Goal: Task Accomplishment & Management: Manage account settings

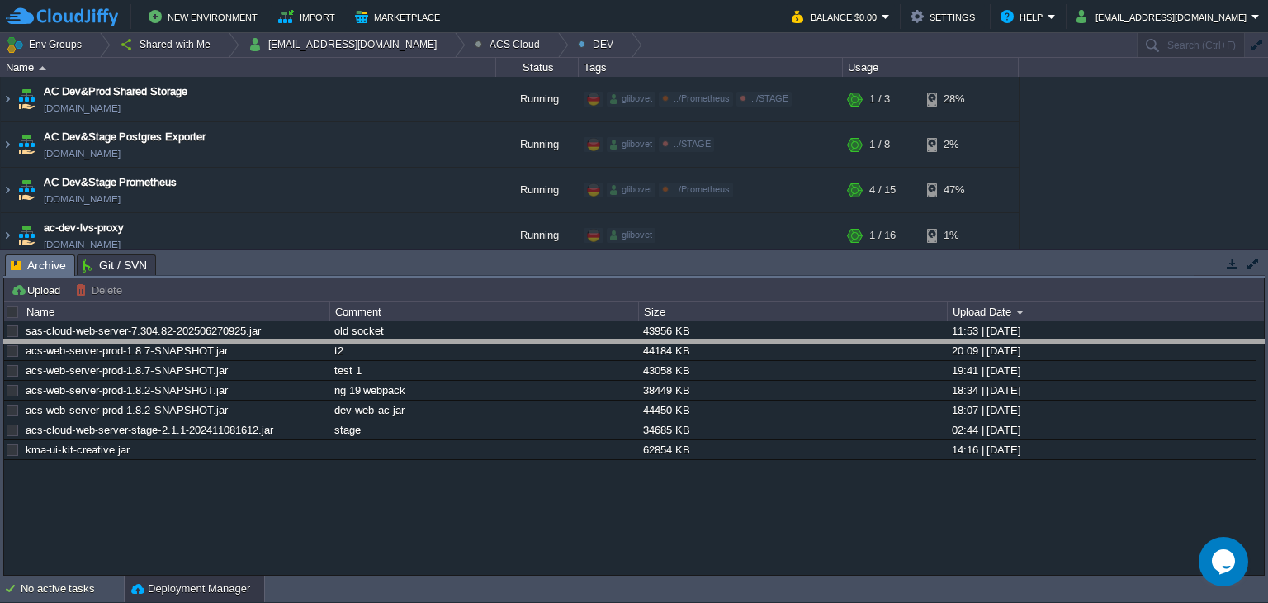
drag, startPoint x: 480, startPoint y: 255, endPoint x: 386, endPoint y: 285, distance: 97.9
click at [469, 344] on body "New Environment Import Marketplace Bonus $0.00 Upgrade Account Balance $0.00 Se…" at bounding box center [634, 301] width 1268 height 603
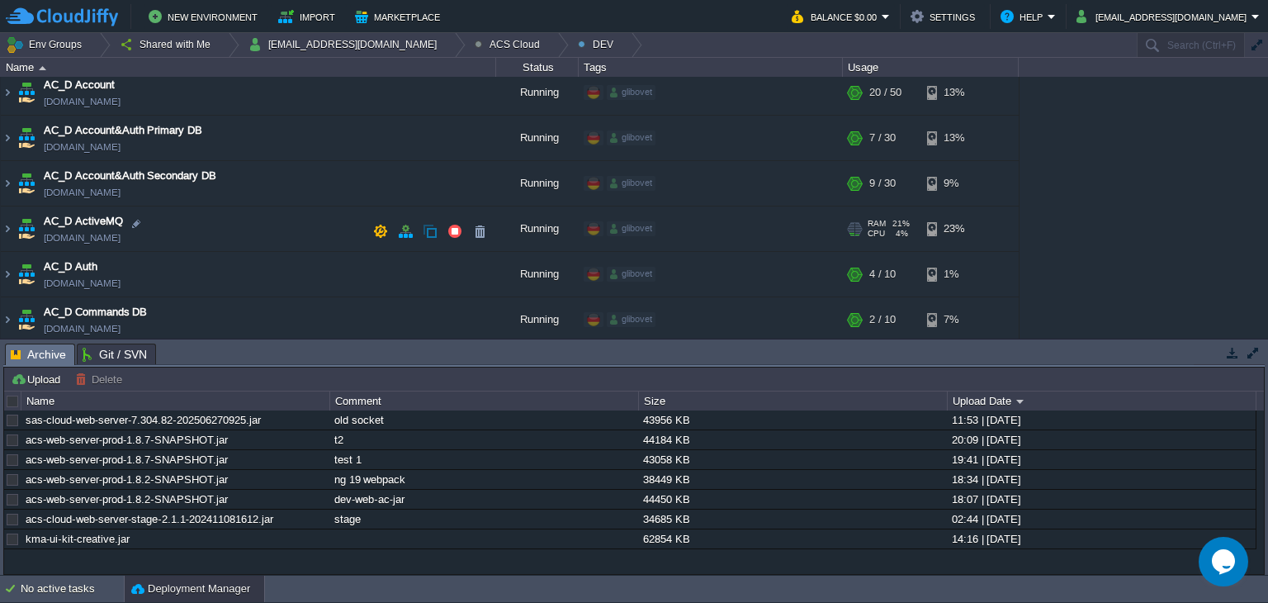
scroll to position [165, 0]
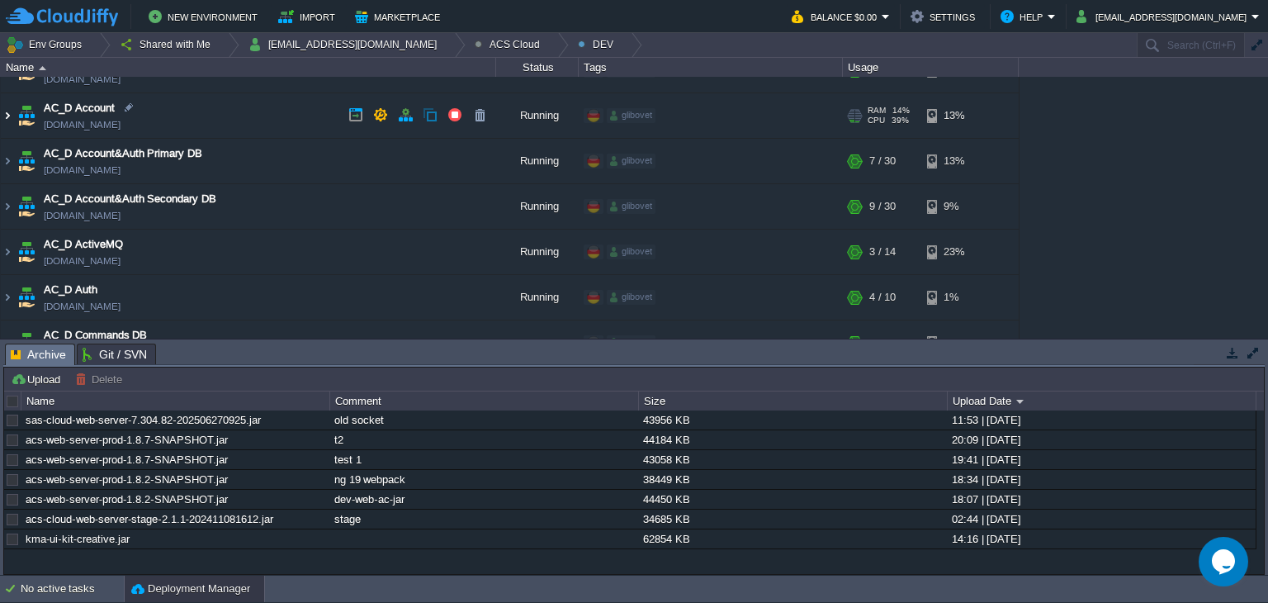
click at [7, 123] on img at bounding box center [7, 115] width 13 height 45
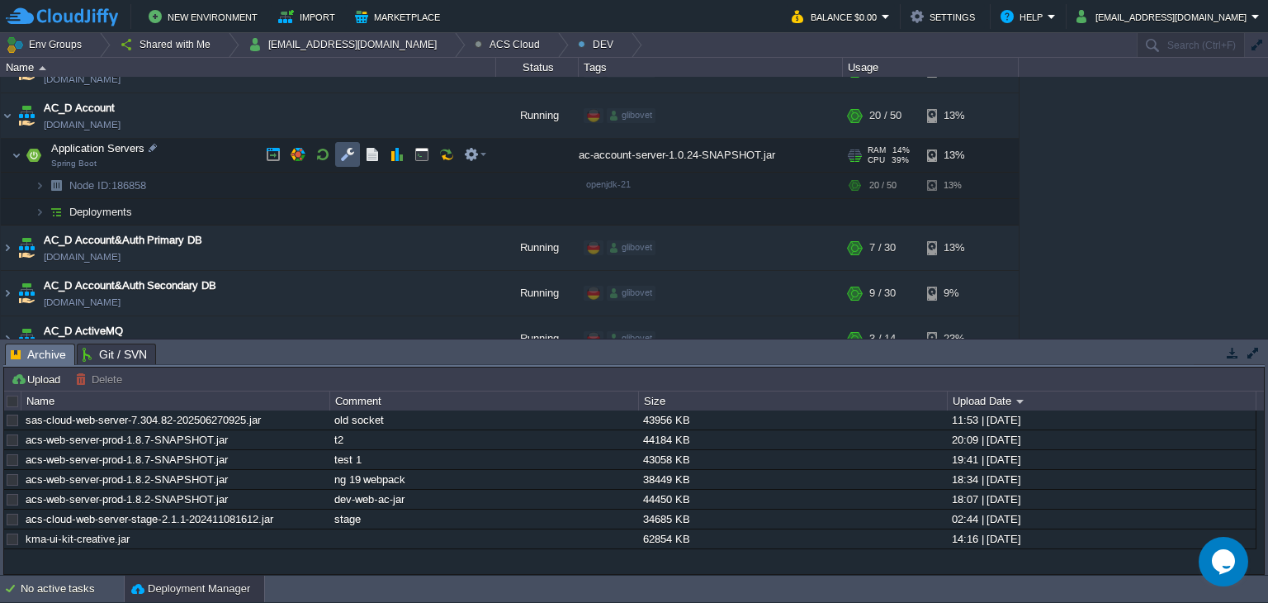
click at [353, 154] on button "button" at bounding box center [347, 154] width 15 height 15
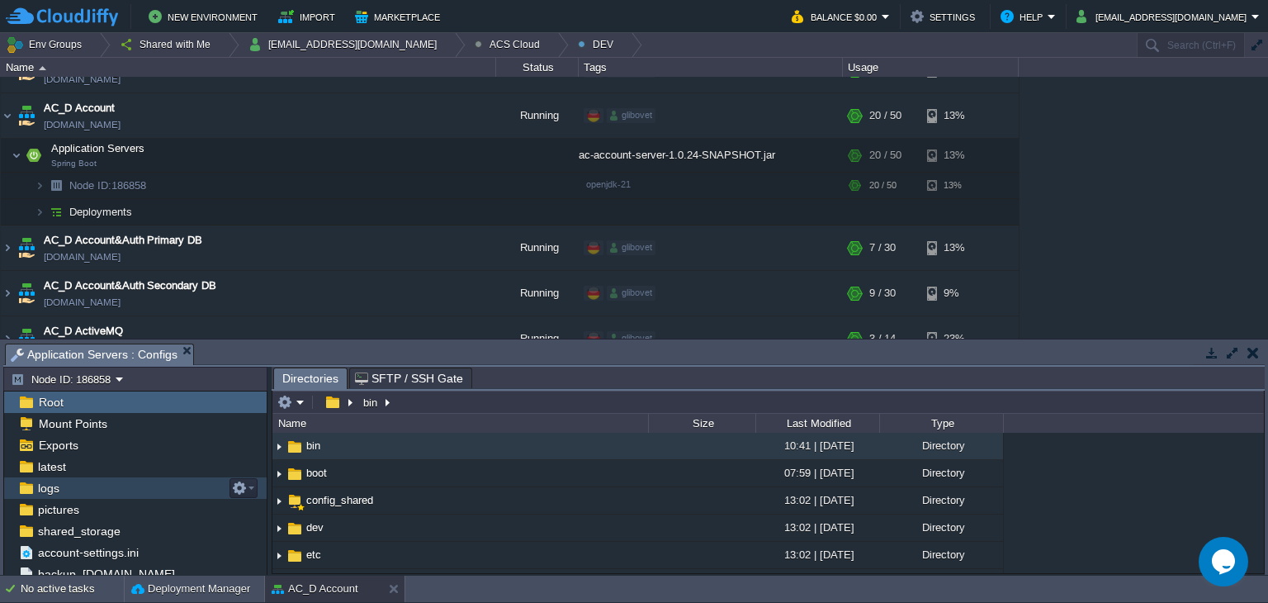
scroll to position [225, 0]
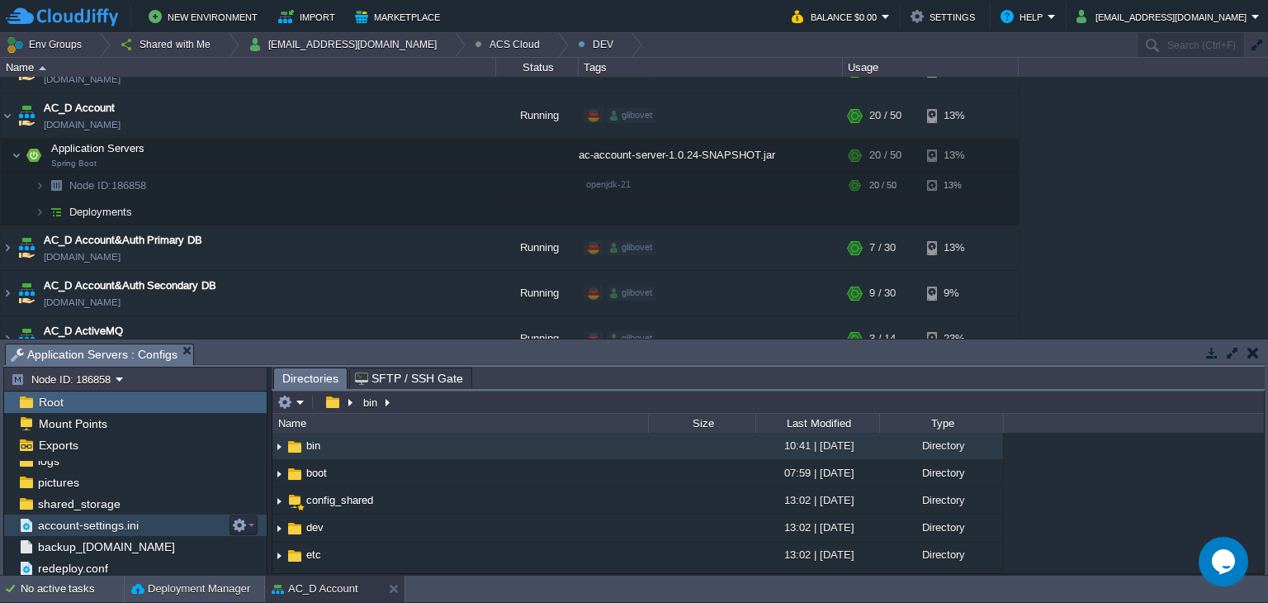
click at [97, 528] on span "account-settings.ini" at bounding box center [88, 525] width 107 height 15
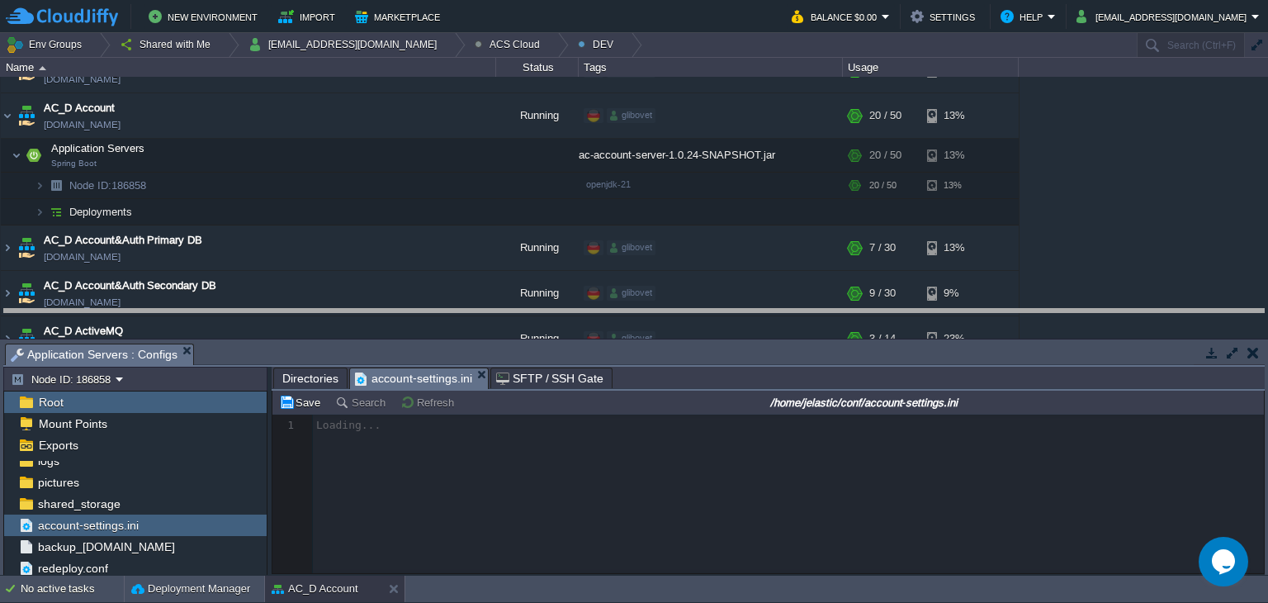
drag, startPoint x: 833, startPoint y: 343, endPoint x: 844, endPoint y: 307, distance: 37.1
click at [844, 308] on body "New Environment Import Marketplace Bonus $0.00 Upgrade Account Balance $0.00 Se…" at bounding box center [634, 301] width 1268 height 603
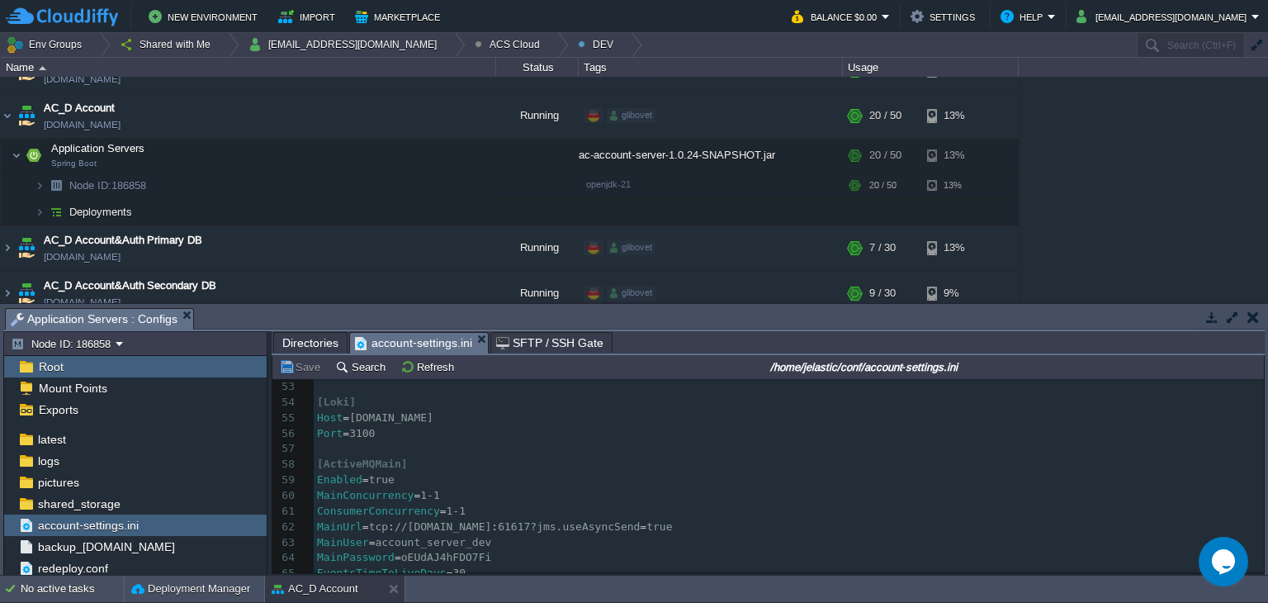
scroll to position [812, 0]
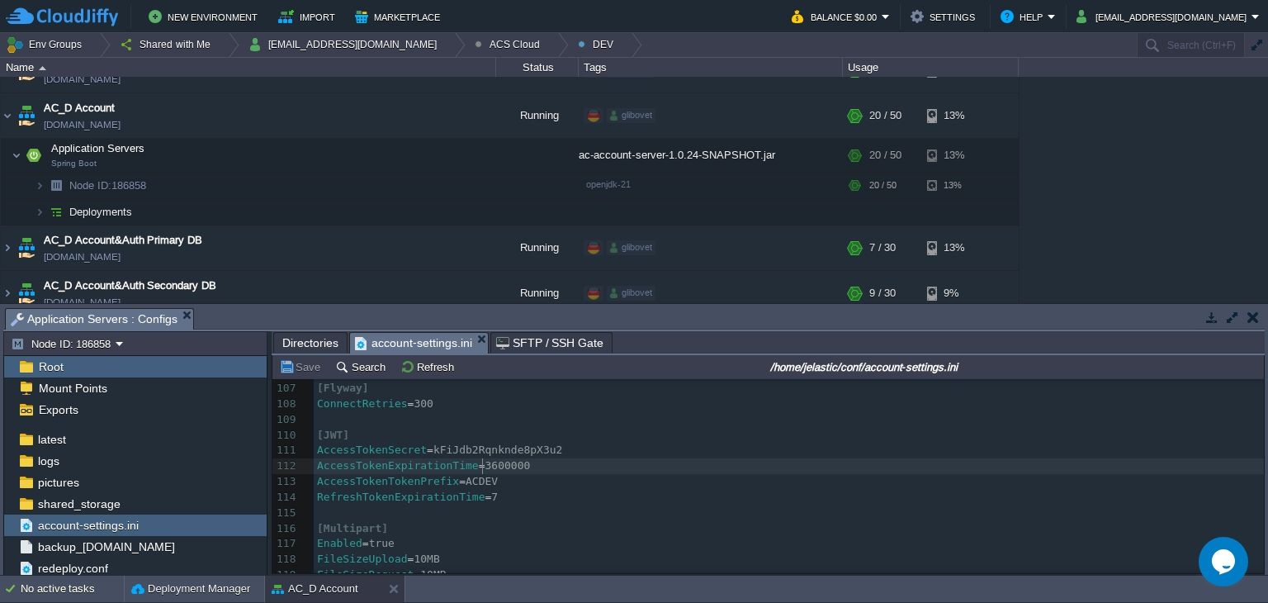
click at [482, 463] on div "238 [ Server ] 96 LeakDetection = 60000 97 ​ 98 [HikariReplica] 99 ConnectionTi…" at bounding box center [789, 529] width 950 height 638
type textarea "00"
drag, startPoint x: 495, startPoint y: 467, endPoint x: 482, endPoint y: 470, distance: 13.6
click at [311, 368] on button "Save" at bounding box center [302, 366] width 46 height 15
click at [324, 162] on td at bounding box center [322, 154] width 25 height 25
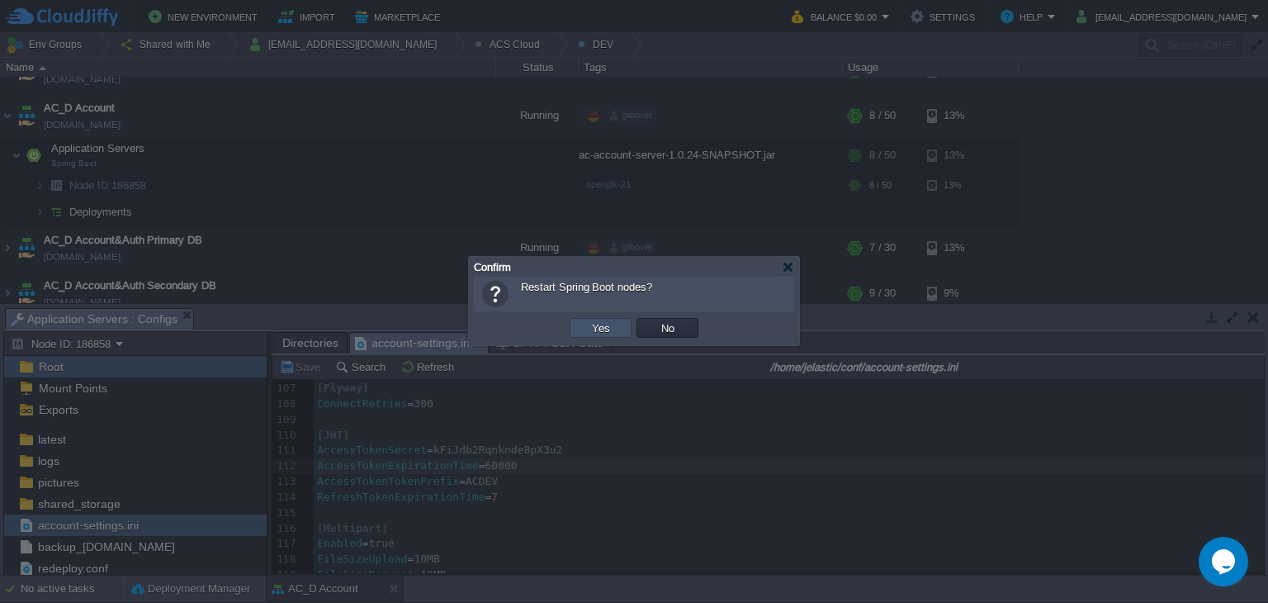
click at [596, 325] on button "Yes" at bounding box center [601, 327] width 28 height 15
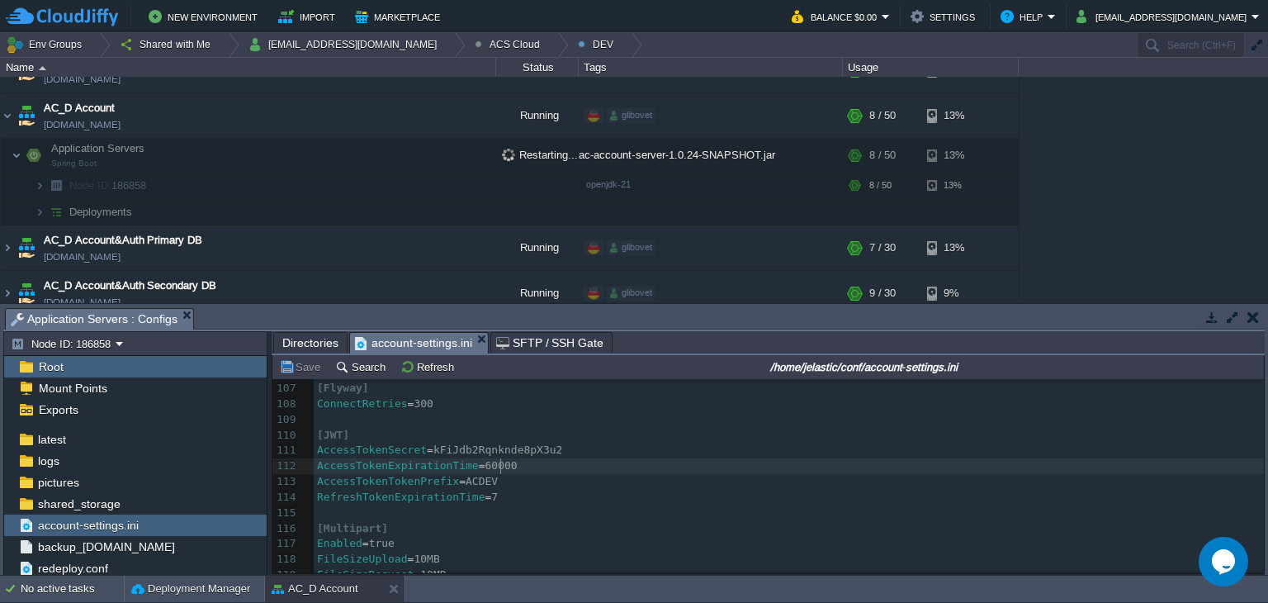
click at [516, 467] on pre "AccessTokenExpirationTime = 60000" at bounding box center [789, 466] width 950 height 16
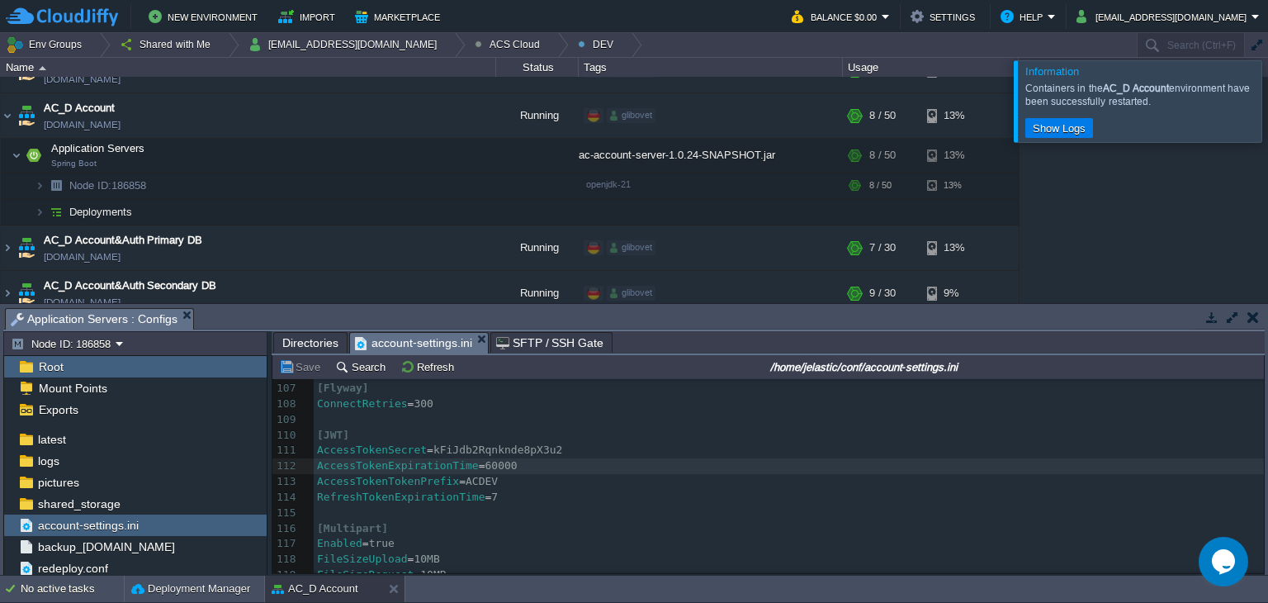
click at [472, 471] on div "xxxxxxxxxx [ Server ] 96 LeakDetection = 60000 97 ​ 98 [HikariReplica] 99 Conne…" at bounding box center [789, 529] width 950 height 638
type textarea "1"
click at [292, 372] on button "Save" at bounding box center [302, 366] width 46 height 15
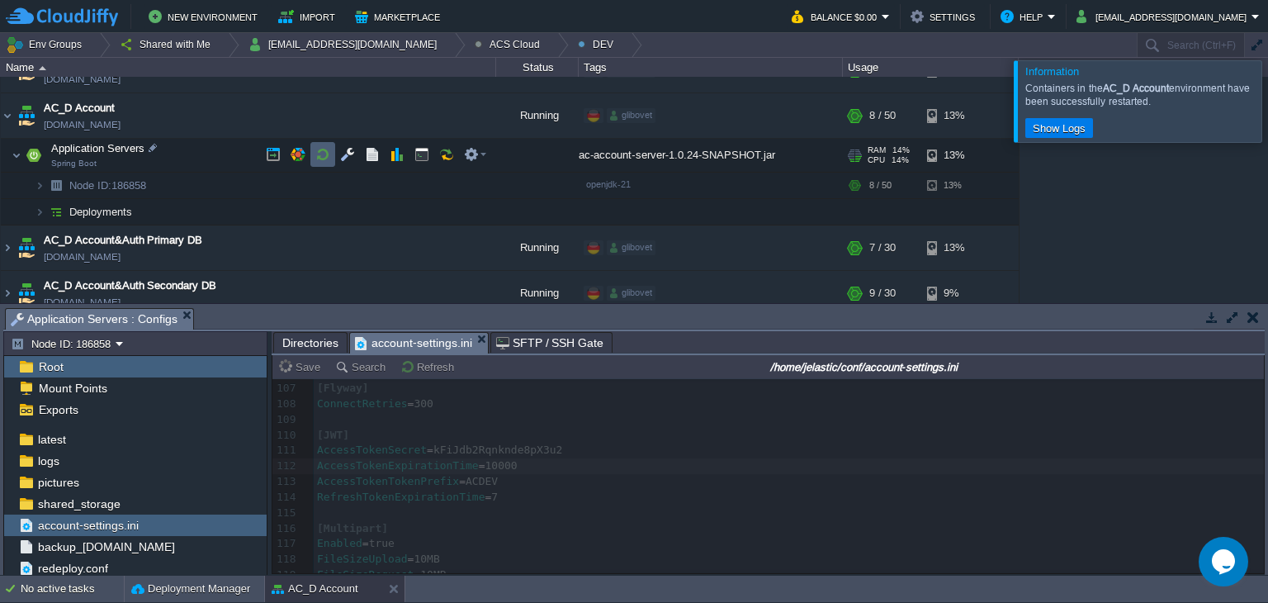
click at [329, 151] on button "button" at bounding box center [322, 154] width 15 height 15
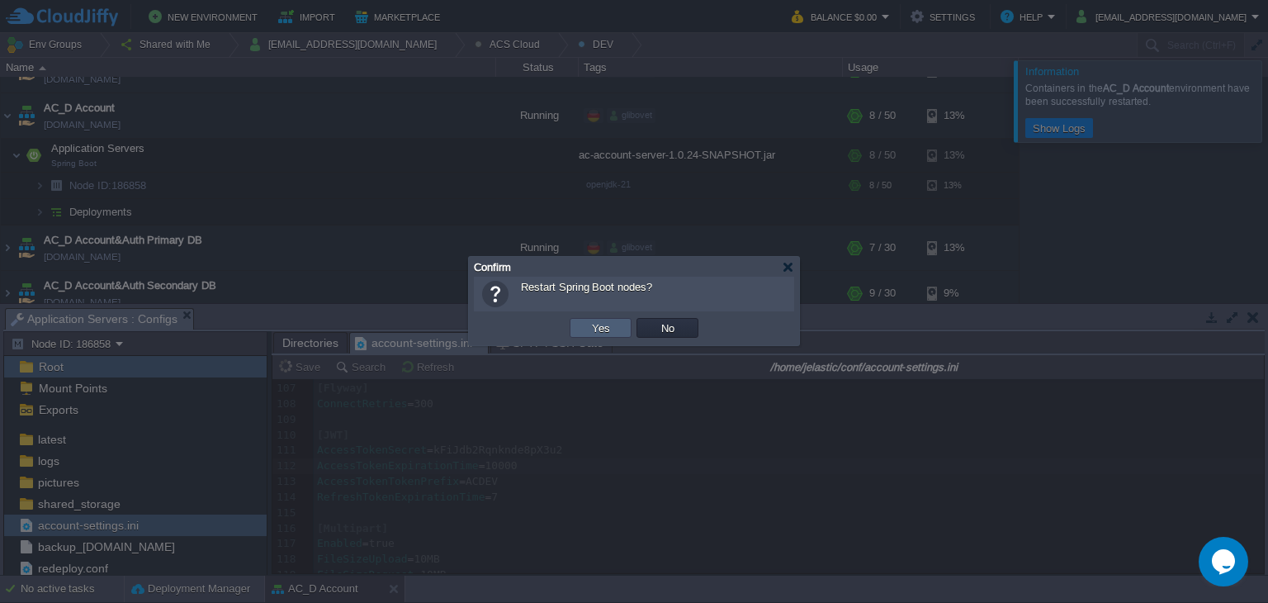
click at [618, 334] on td "Yes" at bounding box center [601, 328] width 62 height 20
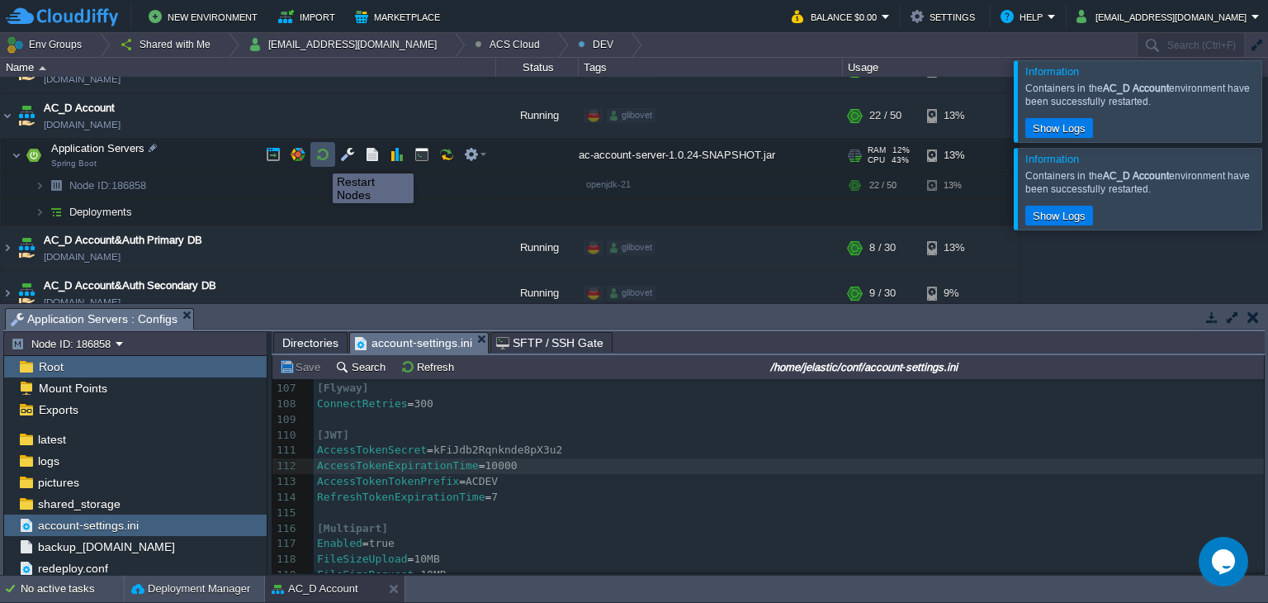
click at [320, 159] on button "button" at bounding box center [322, 154] width 15 height 15
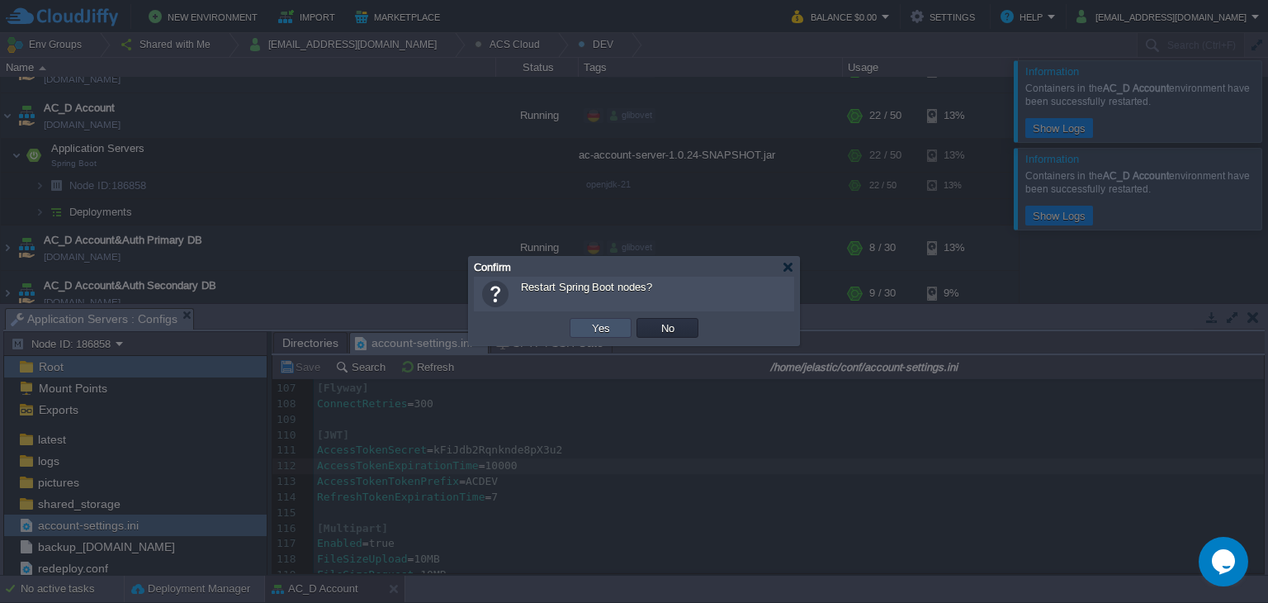
click at [595, 321] on button "Yes" at bounding box center [601, 327] width 28 height 15
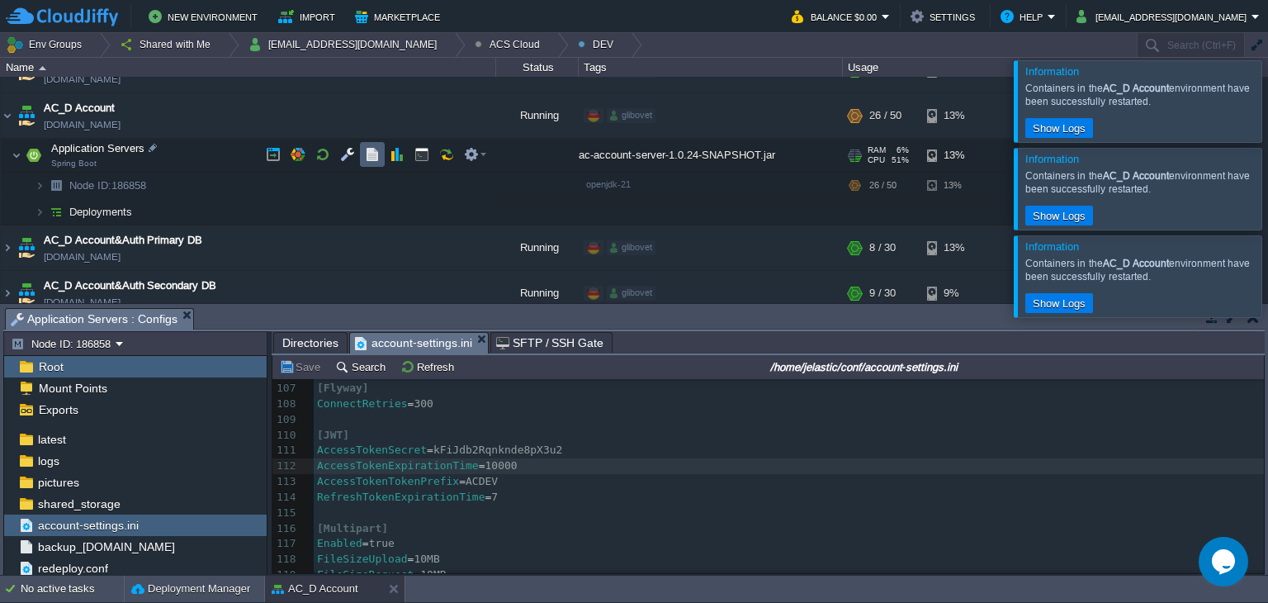
click at [380, 149] on td at bounding box center [372, 154] width 25 height 25
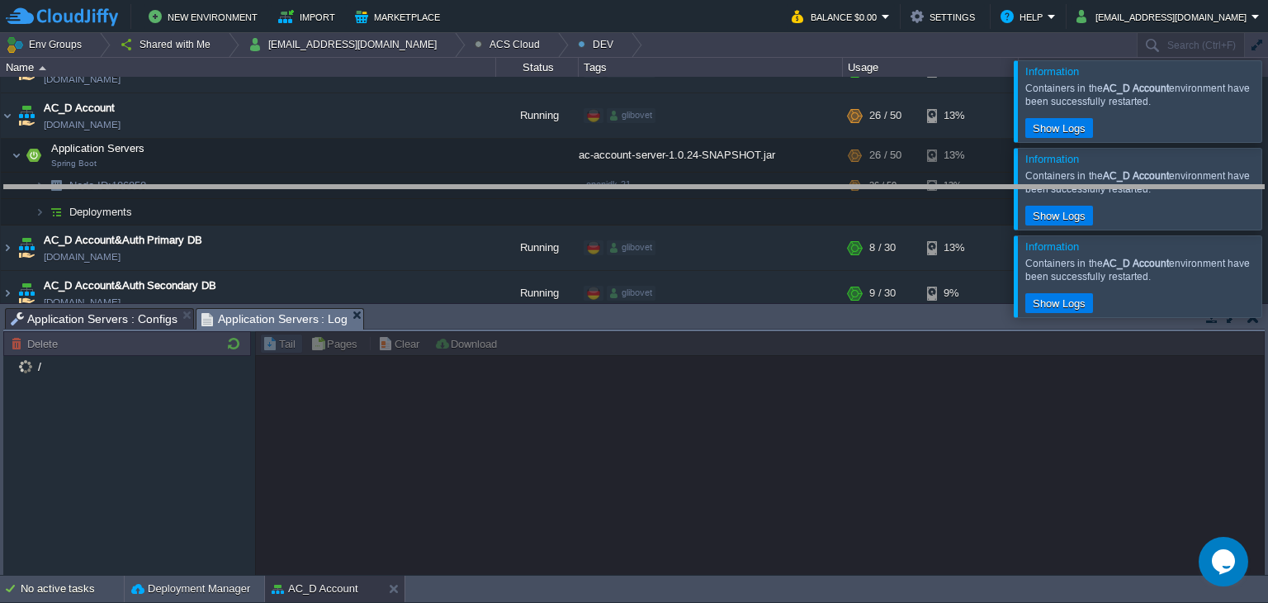
drag, startPoint x: 605, startPoint y: 307, endPoint x: 618, endPoint y: 170, distance: 137.7
click at [618, 170] on body "New Environment Import Marketplace Bonus $0.00 Upgrade Account Balance $0.00 Se…" at bounding box center [634, 301] width 1268 height 603
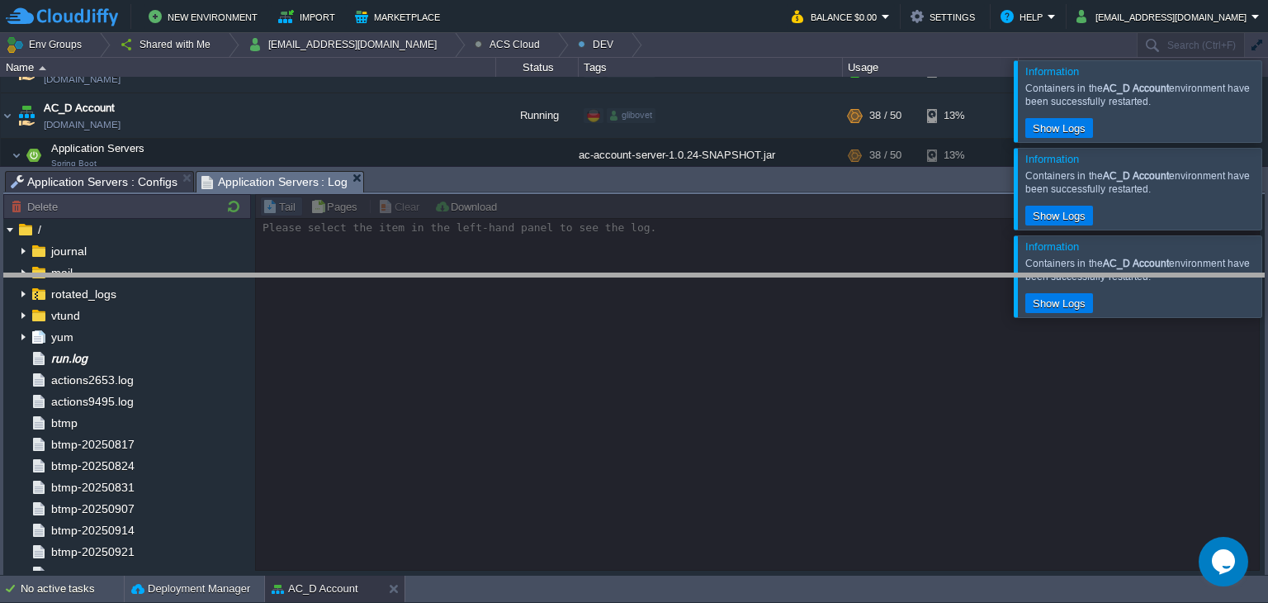
drag, startPoint x: 506, startPoint y: 174, endPoint x: 528, endPoint y: 277, distance: 104.6
click at [528, 277] on body "New Environment Import Marketplace Bonus $0.00 Upgrade Account Balance $0.00 Se…" at bounding box center [634, 301] width 1268 height 603
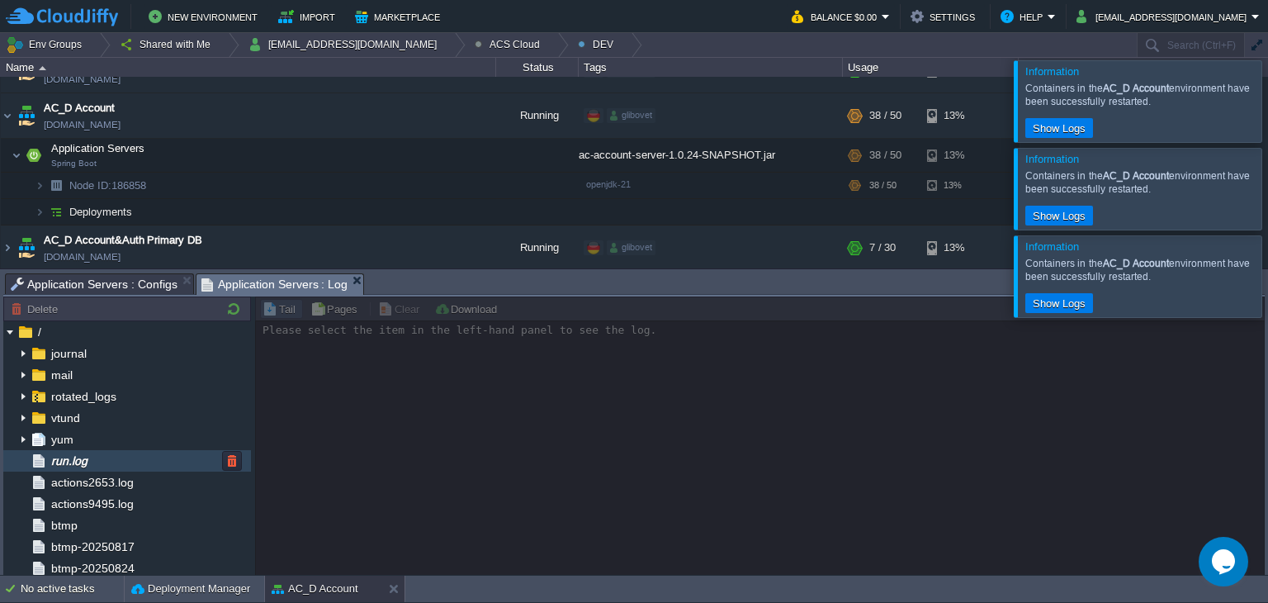
click at [107, 463] on div "run.log" at bounding box center [127, 460] width 248 height 21
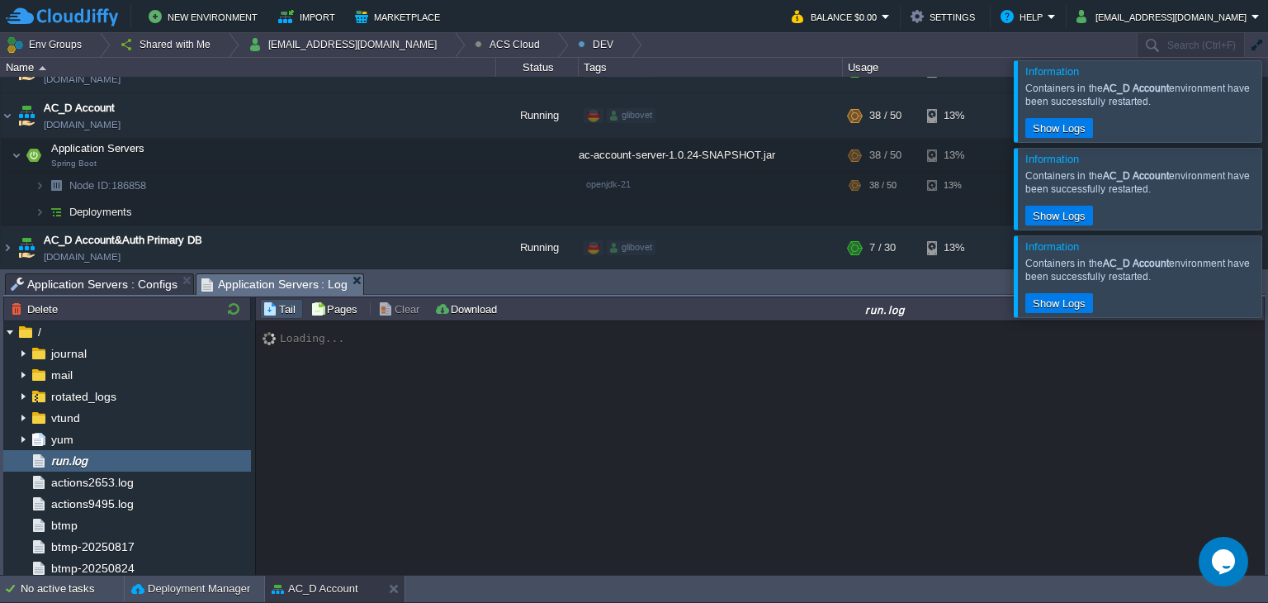
scroll to position [12359, 0]
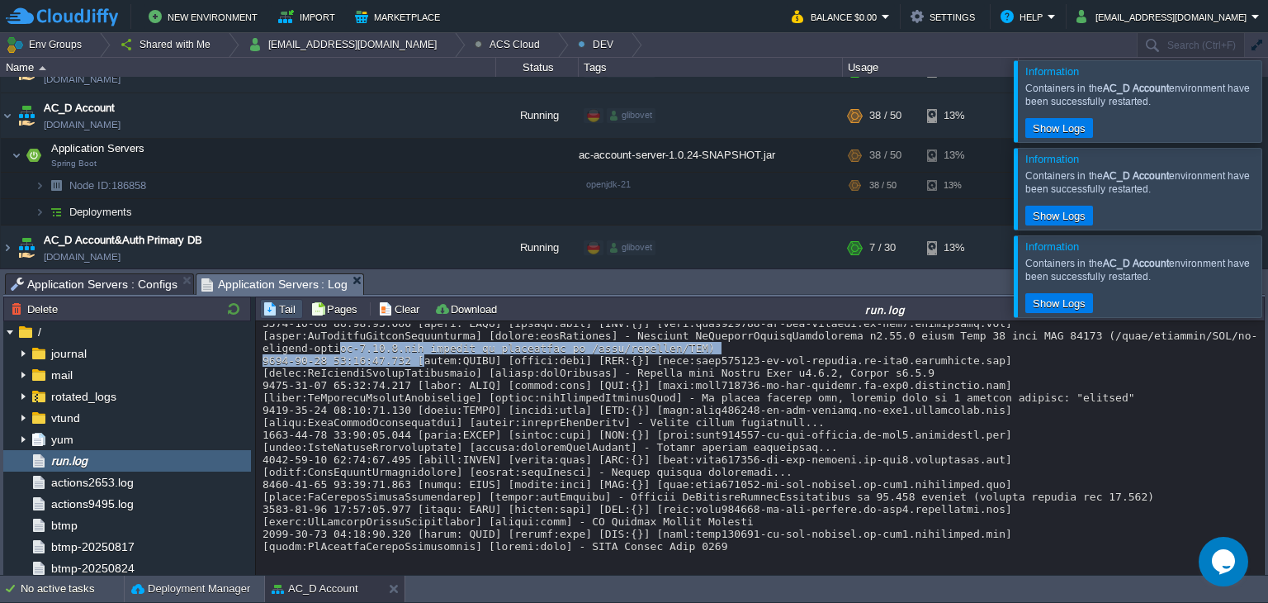
drag, startPoint x: 286, startPoint y: 341, endPoint x: 480, endPoint y: 387, distance: 199.5
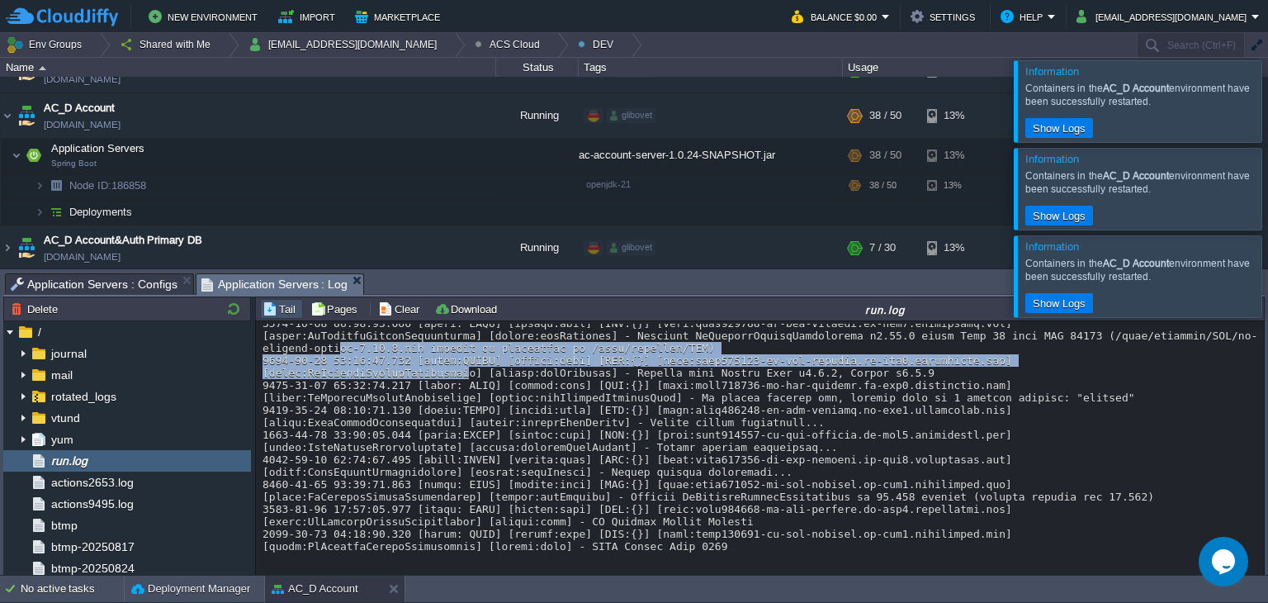
scroll to position [6, 0]
